Goal: Transaction & Acquisition: Purchase product/service

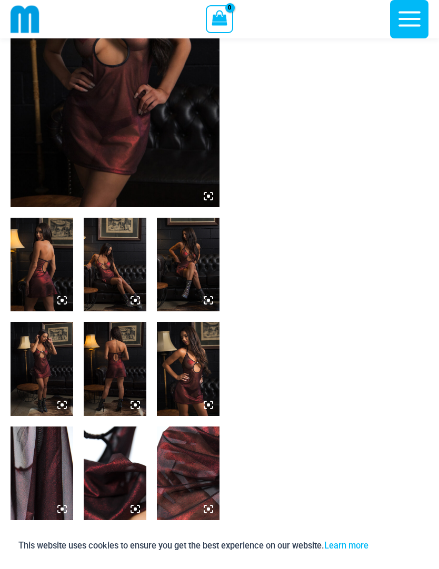
scroll to position [171, 0]
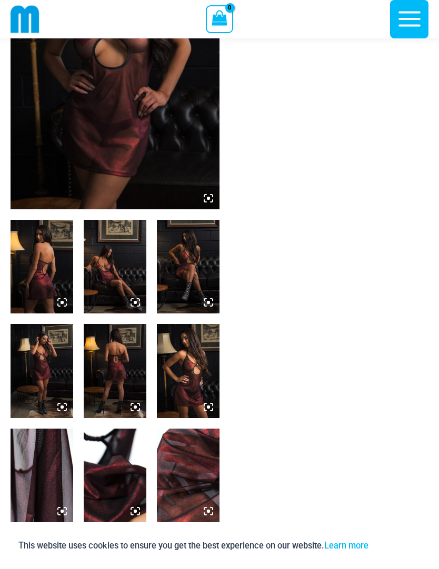
click at [41, 266] on img at bounding box center [42, 267] width 63 height 94
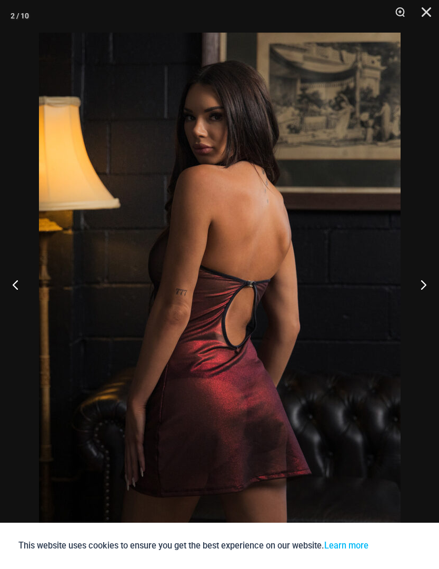
click at [413, 294] on button "Next" at bounding box center [418, 284] width 39 height 53
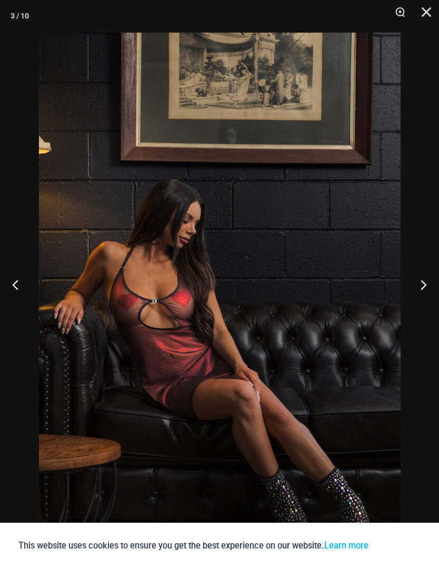
click at [408, 308] on button "Next" at bounding box center [418, 284] width 39 height 53
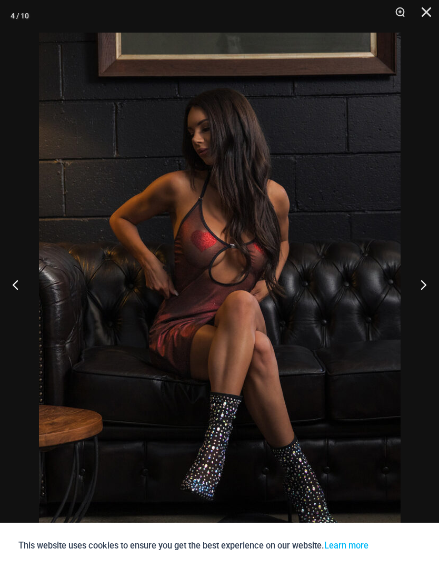
click at [406, 307] on button "Next" at bounding box center [418, 284] width 39 height 53
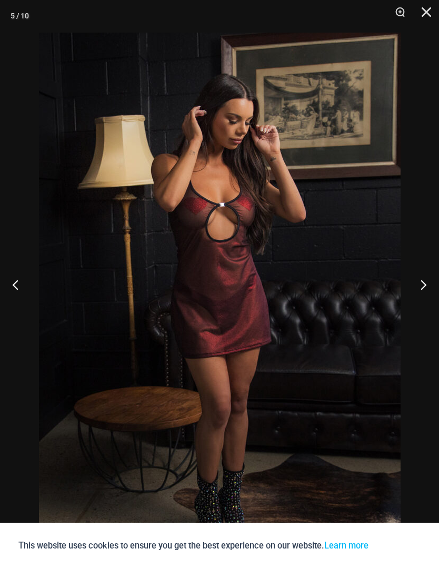
click at [404, 309] on button "Next" at bounding box center [418, 284] width 39 height 53
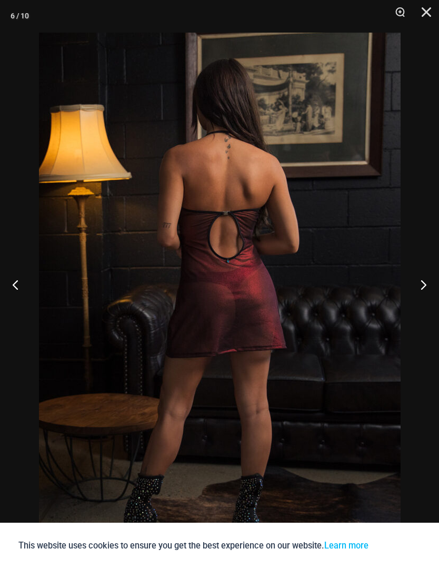
click at [406, 308] on button "Next" at bounding box center [418, 284] width 39 height 53
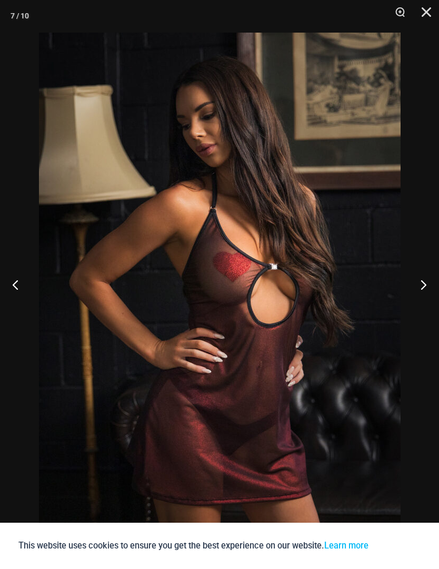
click at [402, 309] on button "Next" at bounding box center [418, 284] width 39 height 53
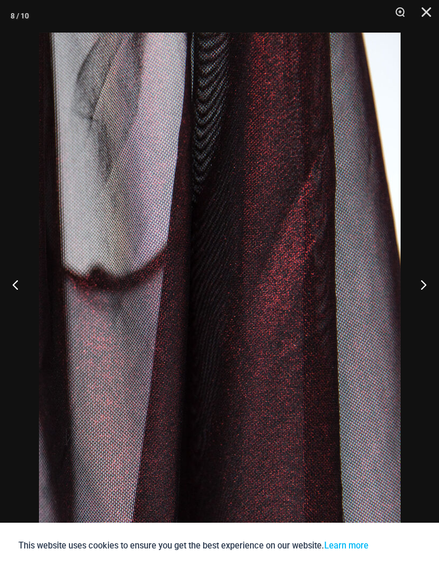
click at [413, 309] on button "Next" at bounding box center [418, 284] width 39 height 53
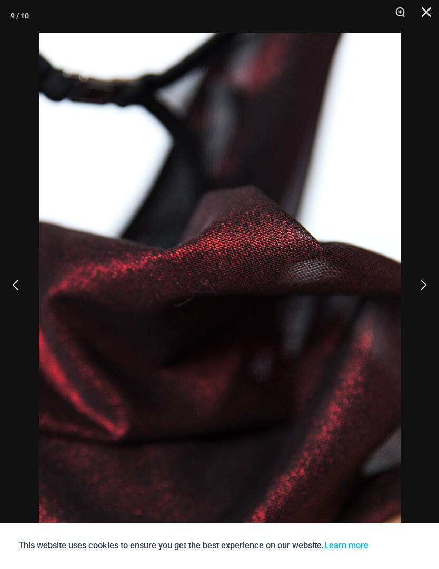
click at [413, 308] on button "Next" at bounding box center [418, 284] width 39 height 53
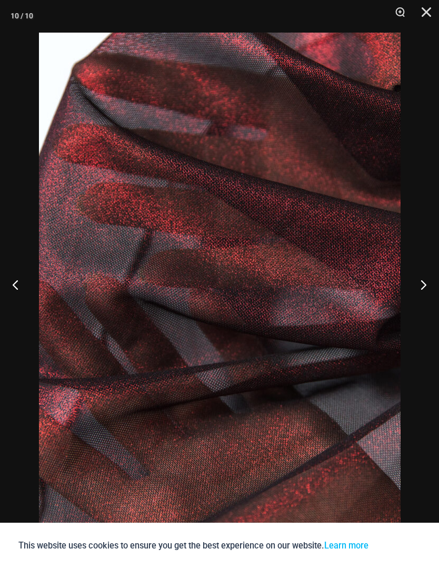
click at [415, 305] on button "Next" at bounding box center [418, 284] width 39 height 53
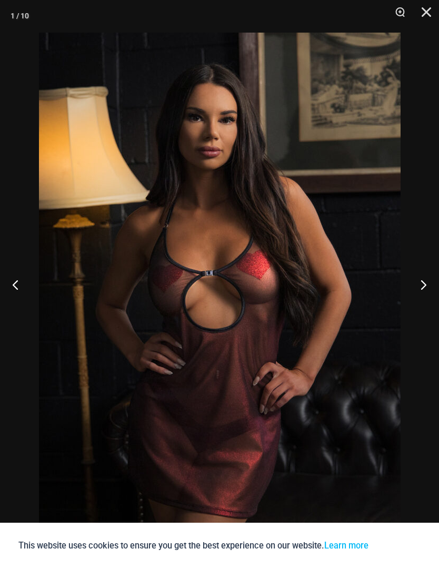
click at [411, 305] on button "Next" at bounding box center [418, 284] width 39 height 53
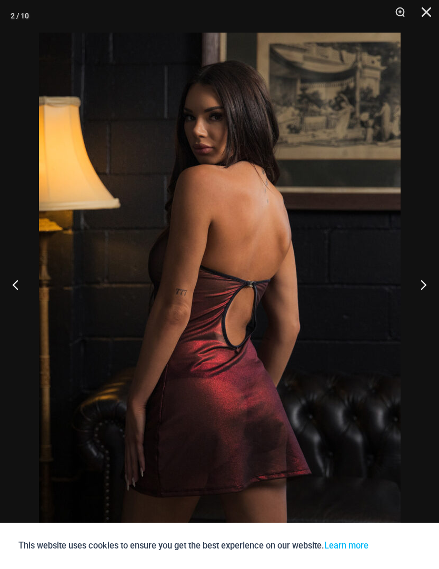
click at [415, 307] on button "Next" at bounding box center [418, 284] width 39 height 53
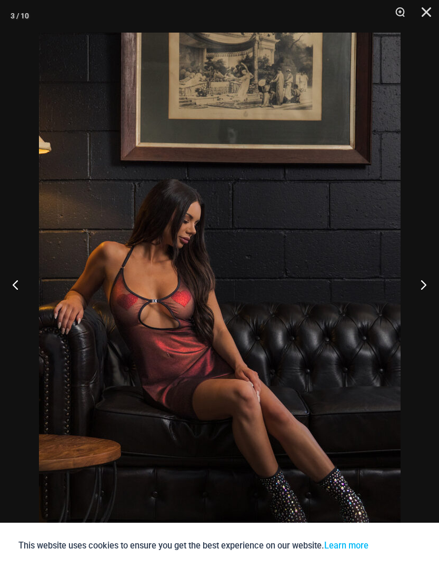
click at [419, 307] on button "Next" at bounding box center [418, 284] width 39 height 53
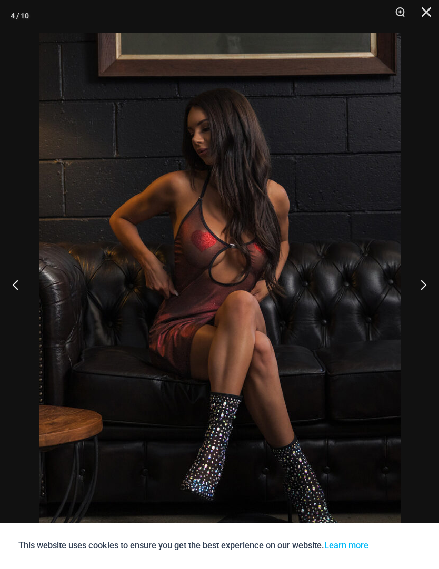
click at [418, 311] on button "Next" at bounding box center [418, 284] width 39 height 53
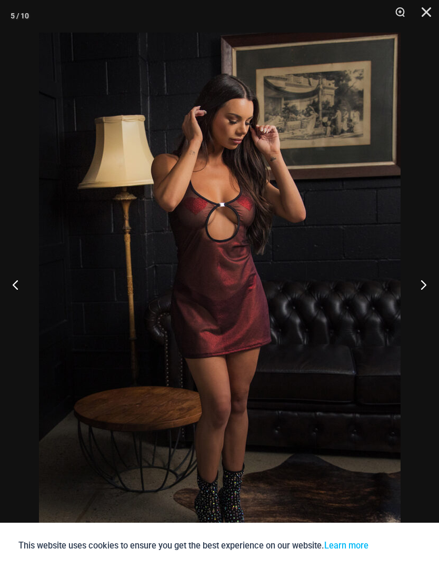
click at [427, 14] on button "Close" at bounding box center [422, 16] width 26 height 32
